Goal: Task Accomplishment & Management: Manage account settings

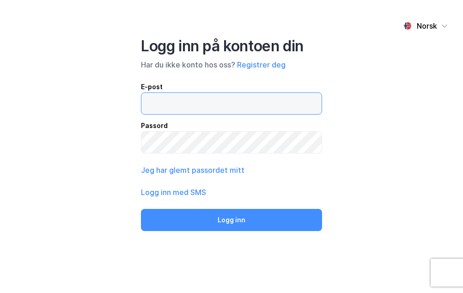
click at [181, 108] on input "email" at bounding box center [231, 103] width 180 height 21
type input "[EMAIL_ADDRESS][PERSON_NAME][PERSON_NAME][PERSON_NAME][DOMAIN_NAME]"
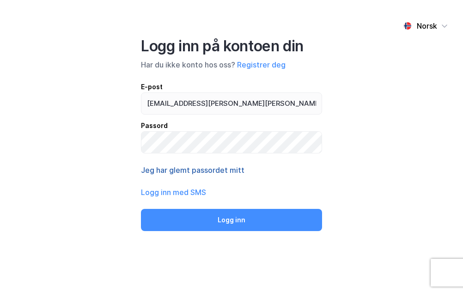
click at [208, 168] on button "Jeg har glemt passordet mitt" at bounding box center [193, 170] width 104 height 11
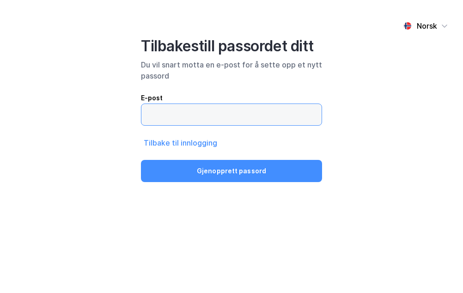
click at [205, 118] on input "email" at bounding box center [231, 114] width 180 height 21
type input "[EMAIL_ADDRESS][PERSON_NAME][PERSON_NAME][PERSON_NAME][DOMAIN_NAME]"
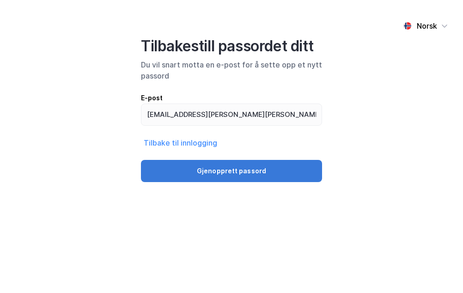
click at [204, 168] on button "Gjenopprett passord" at bounding box center [231, 171] width 181 height 22
